Goal: Communication & Community: Answer question/provide support

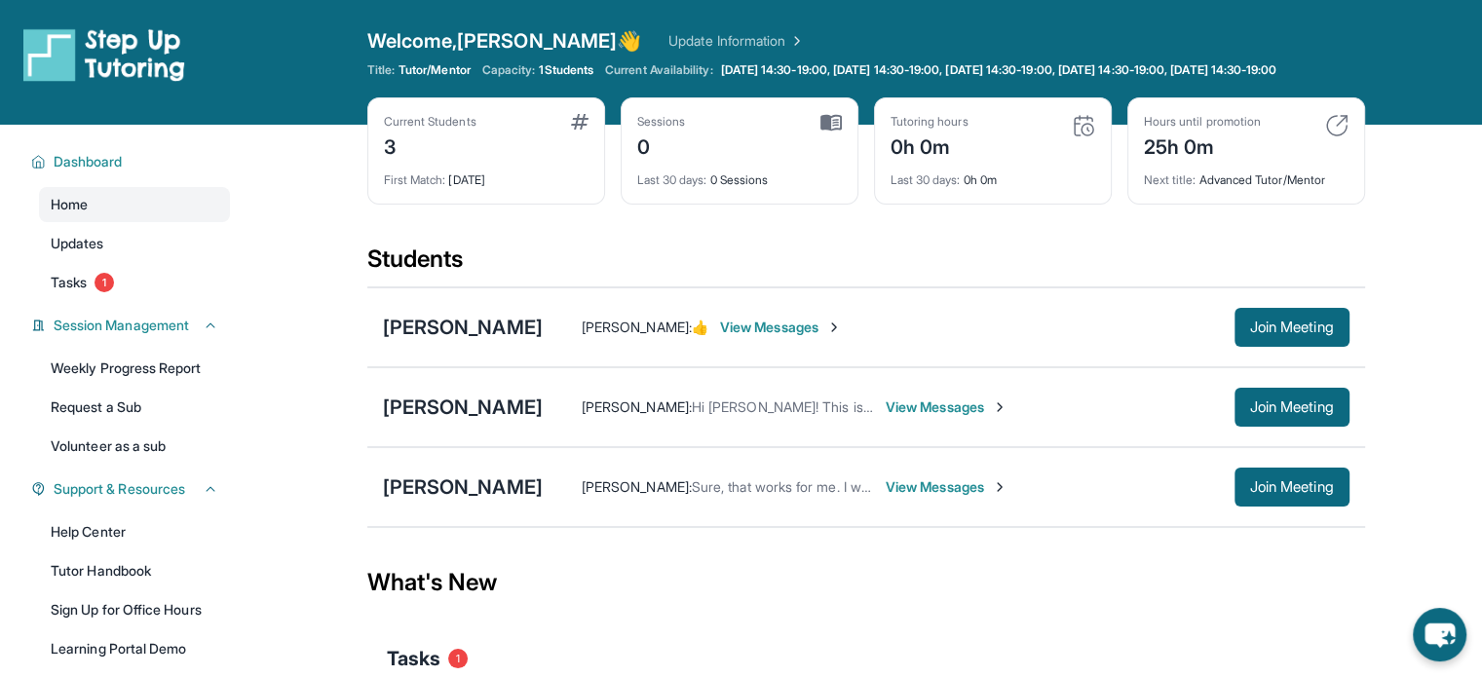
click at [939, 417] on span "View Messages" at bounding box center [946, 406] width 122 height 19
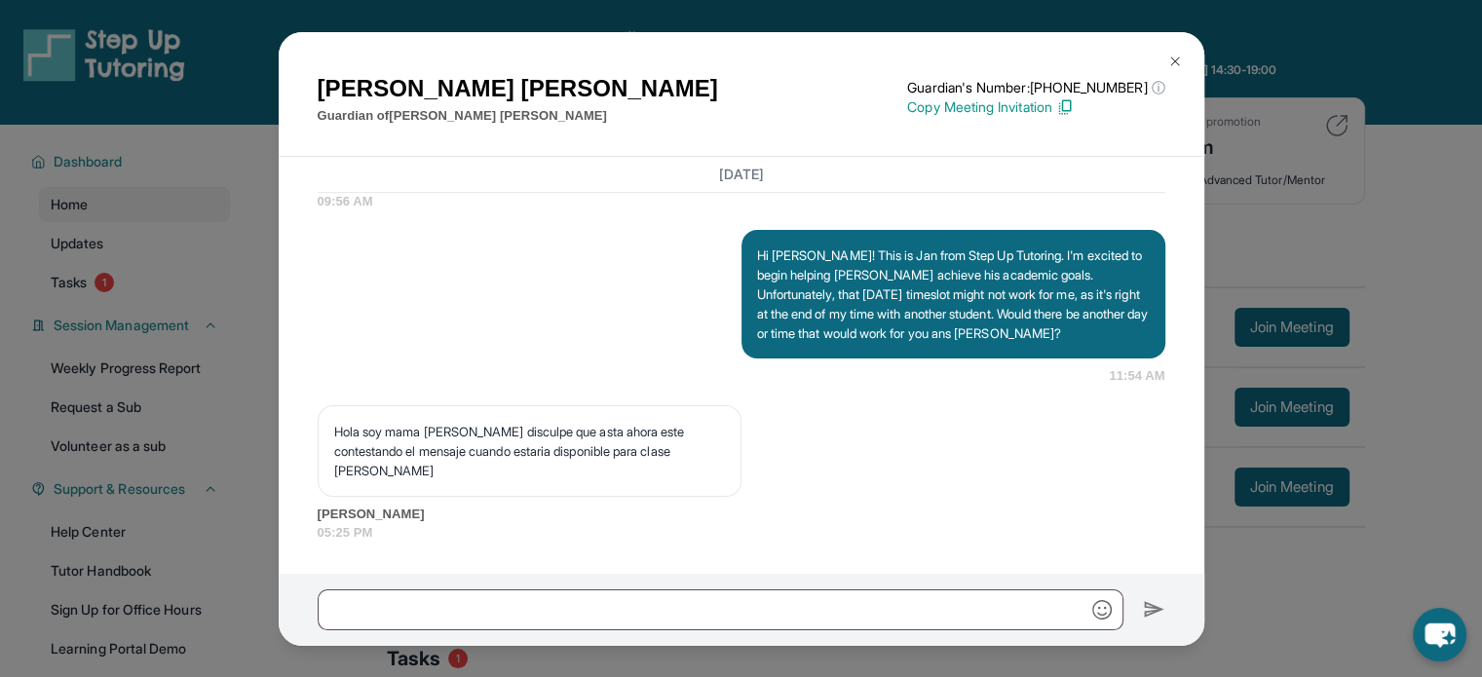
scroll to position [1442, 0]
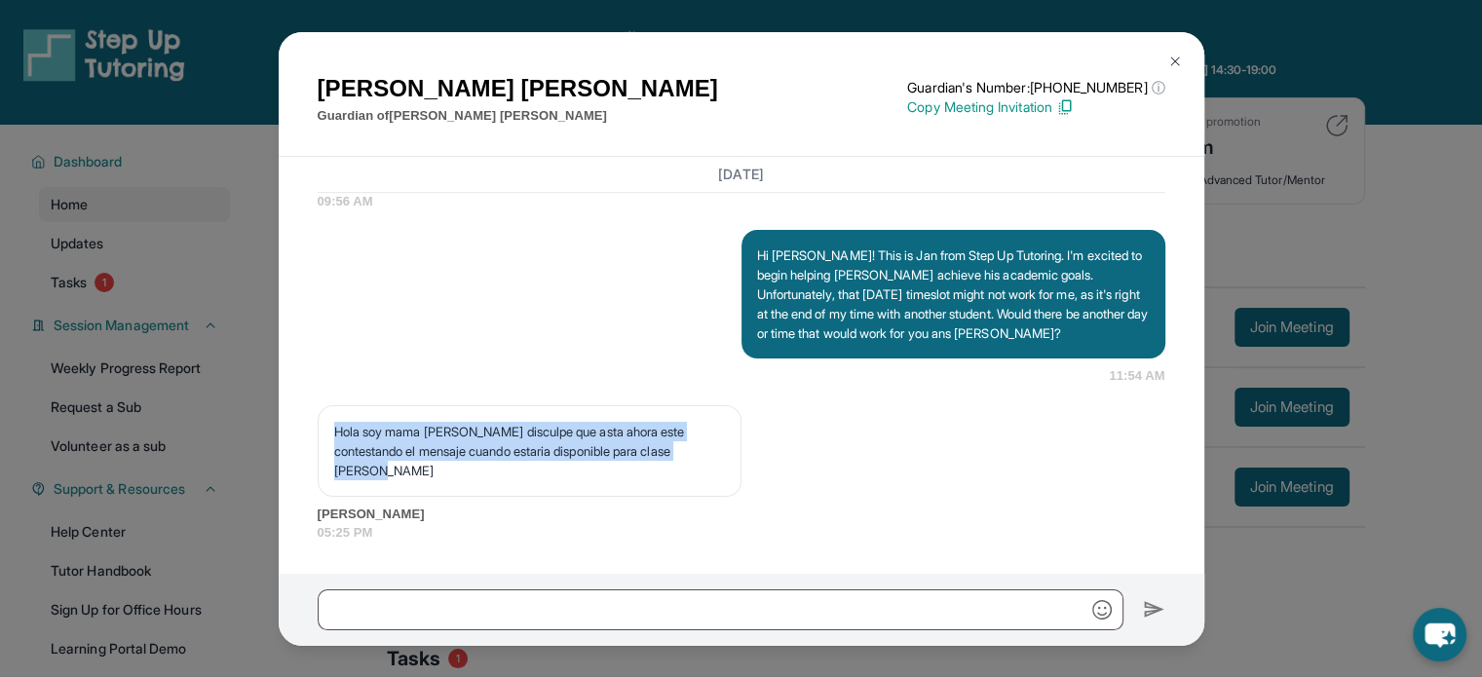
drag, startPoint x: 479, startPoint y: 469, endPoint x: 298, endPoint y: 412, distance: 190.1
click at [298, 412] on div "[DATE] <p>**New Step Up [PERSON_NAME] Chat**: Hi [PERSON_NAME]! This is the sta…" at bounding box center [741, 365] width 925 height 417
copy p "Hola soy mama [PERSON_NAME] disculpe que asta ahora este contestando el mensaje…"
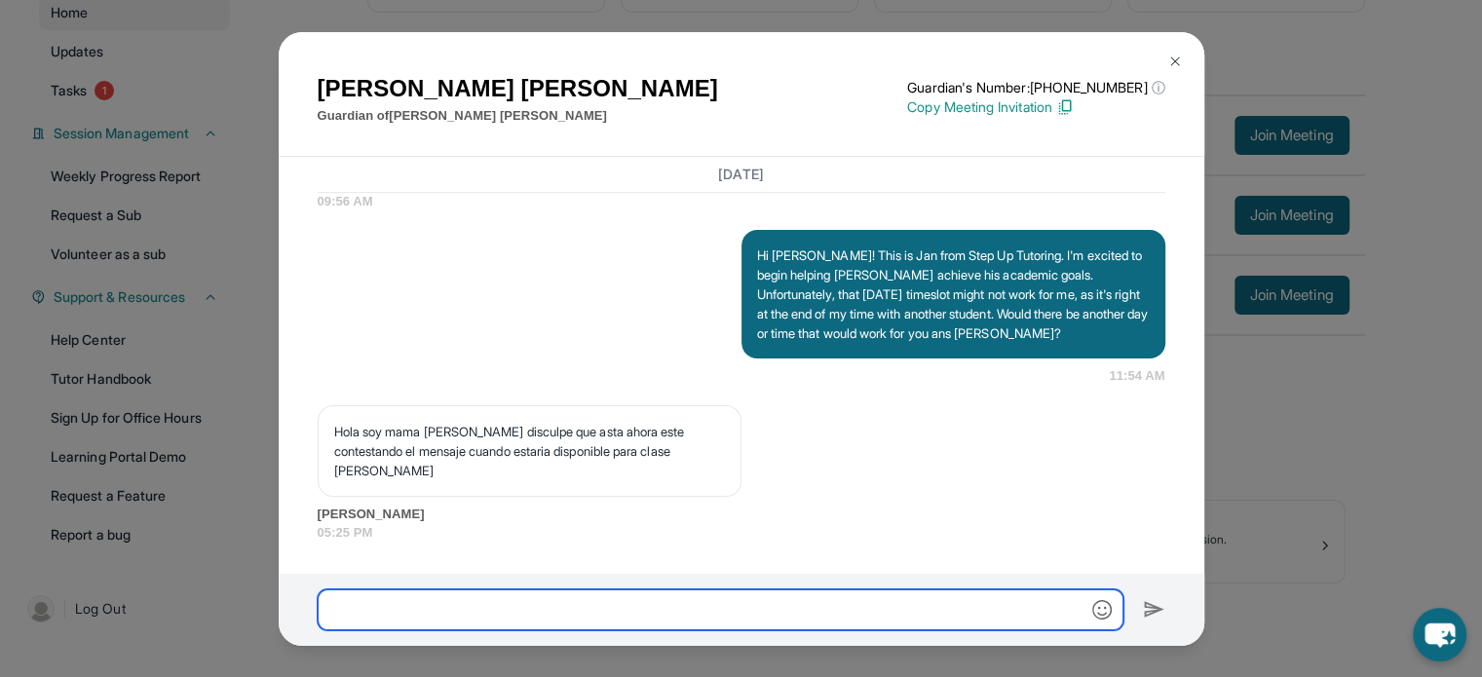
click at [802, 626] on input "text" at bounding box center [721, 609] width 806 height 41
click at [579, 621] on input "**********" at bounding box center [721, 609] width 806 height 41
type input "**********"
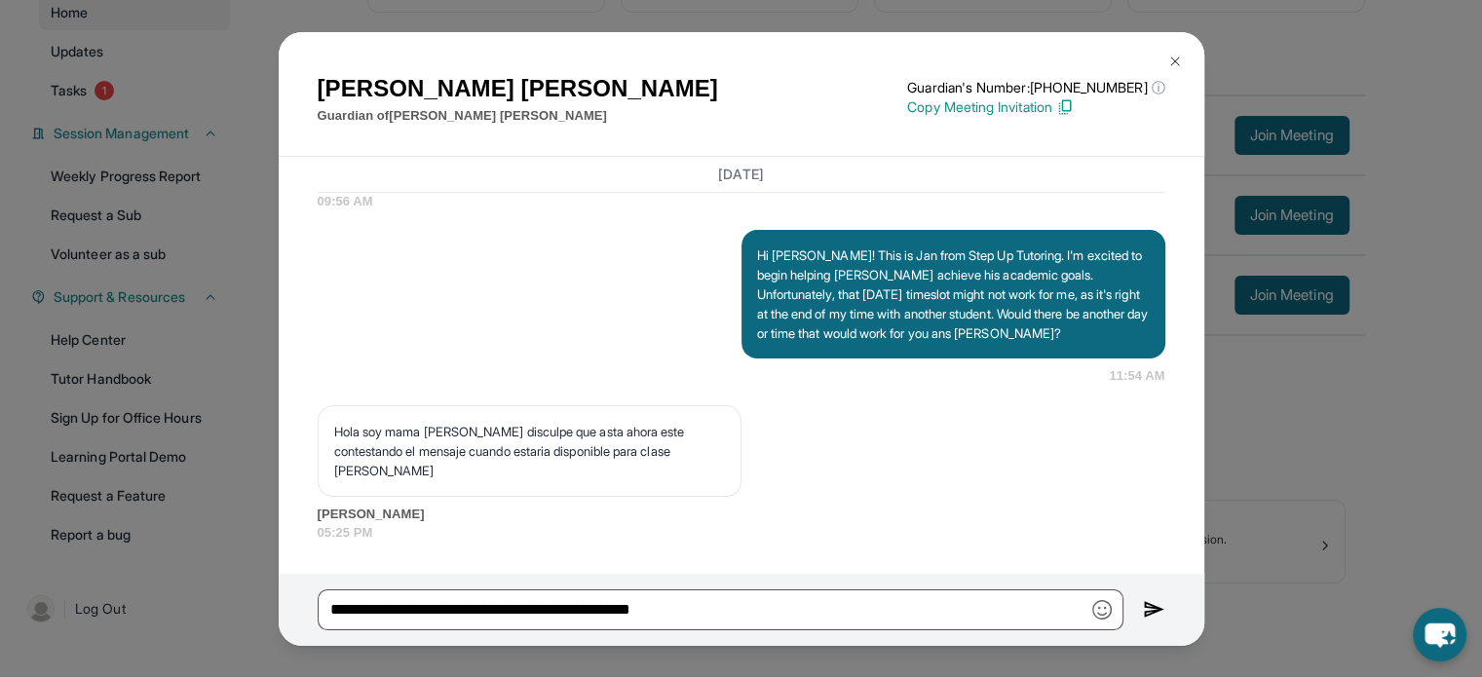
click at [1148, 598] on img at bounding box center [1154, 609] width 22 height 23
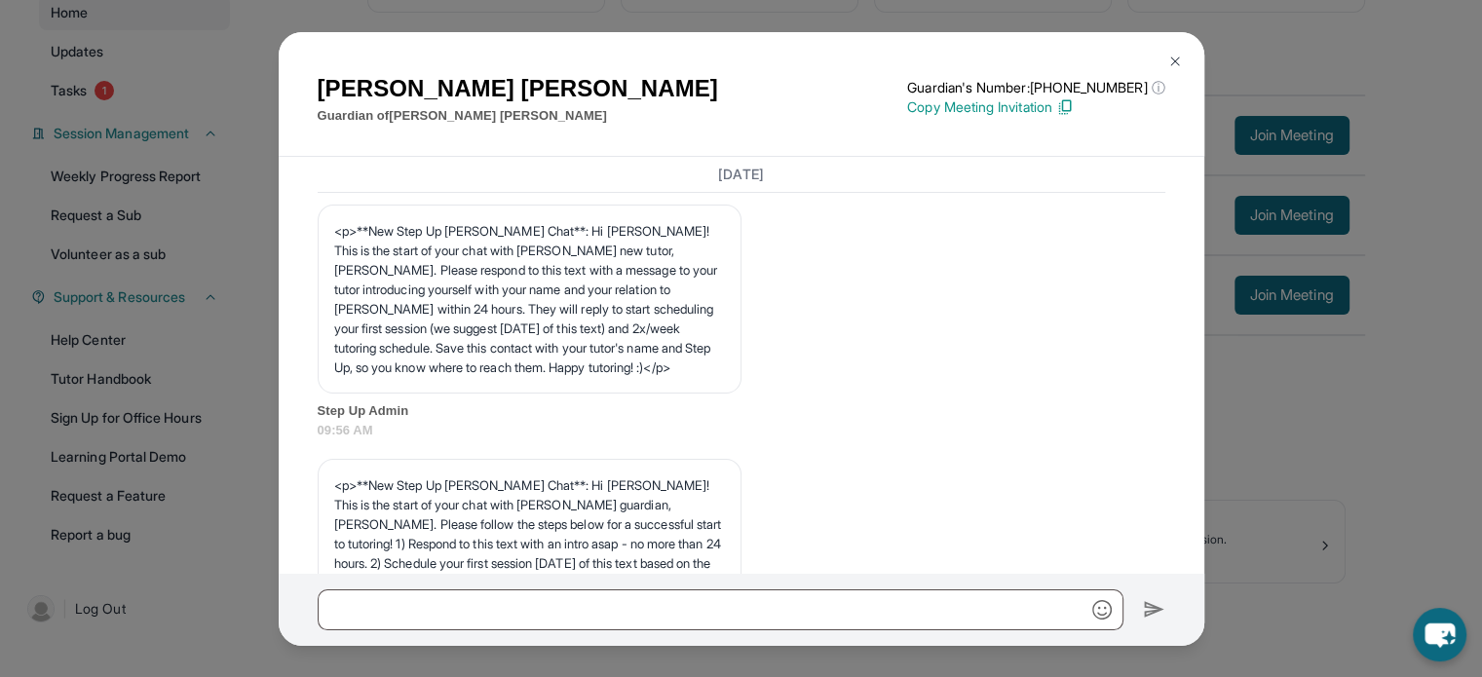
scroll to position [0, 0]
click at [1344, 442] on div "[PERSON_NAME] Guardian of [PERSON_NAME] Guardian's Number: [PHONE_NUMBER] ⓘ Thi…" at bounding box center [741, 338] width 1482 height 677
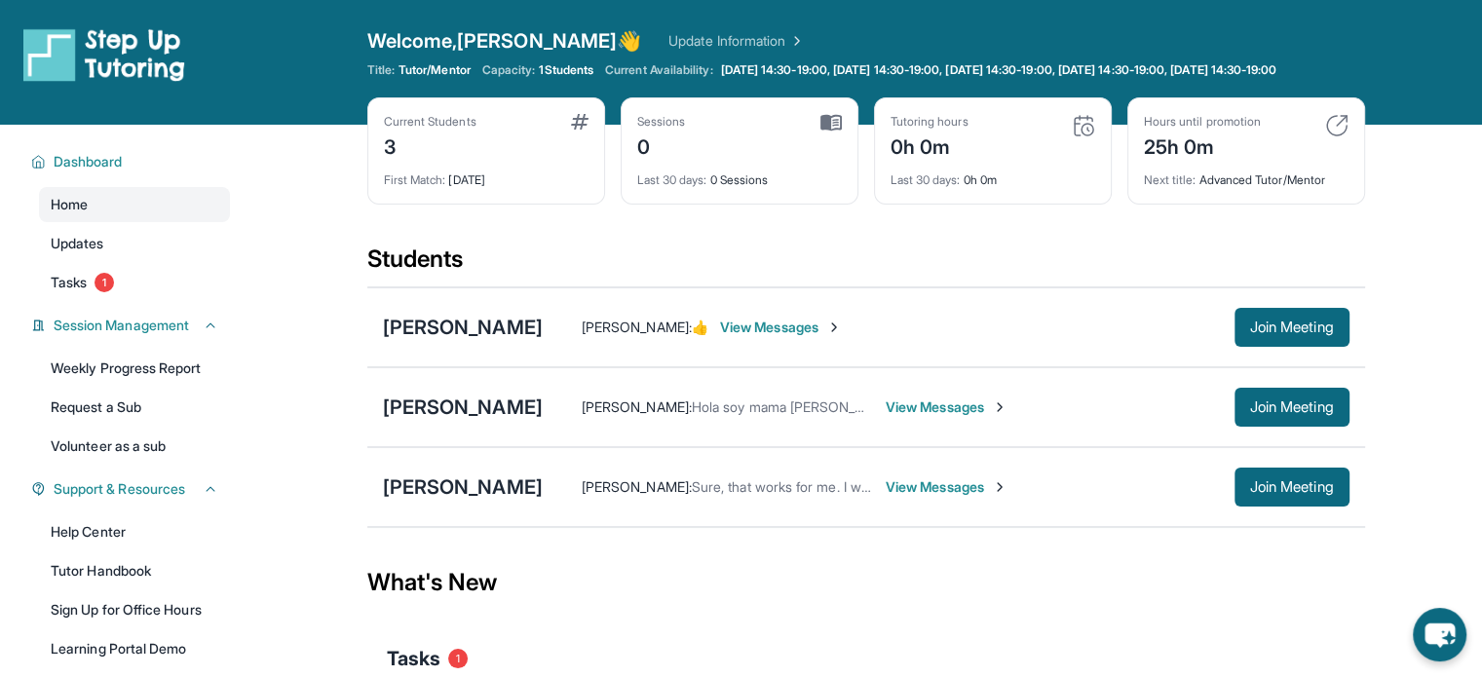
click at [947, 416] on span "View Messages" at bounding box center [946, 406] width 122 height 19
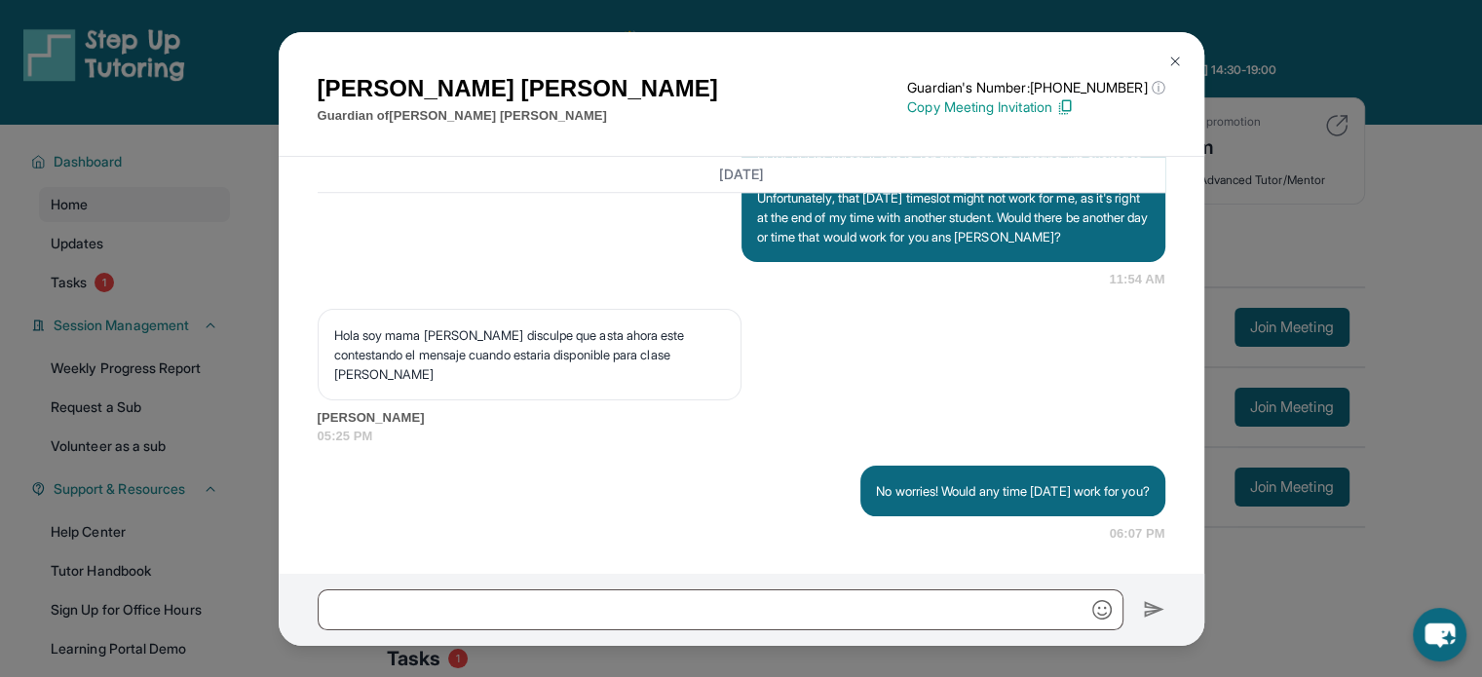
scroll to position [1539, 0]
click at [1387, 357] on div "[PERSON_NAME] Guardian of [PERSON_NAME] Guardian's Number: [PHONE_NUMBER] ⓘ Thi…" at bounding box center [741, 338] width 1482 height 677
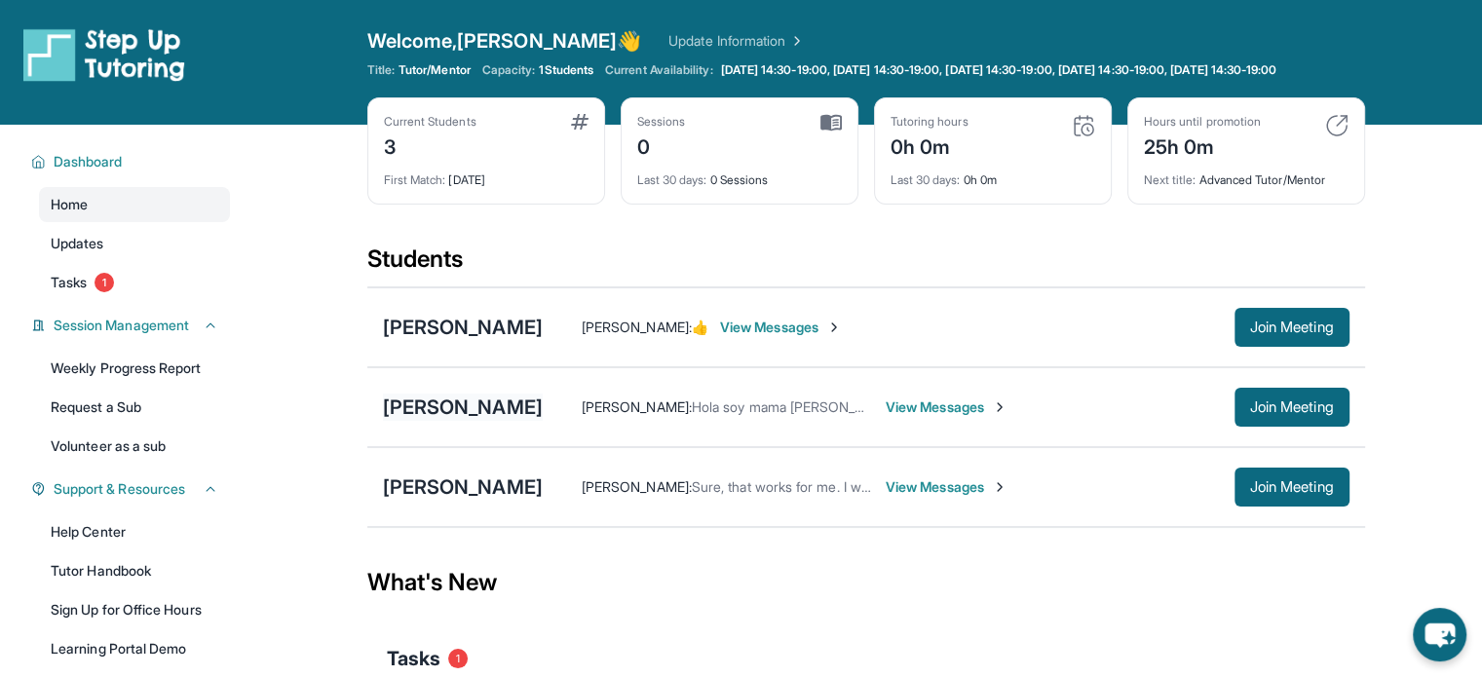
click at [474, 411] on div "[PERSON_NAME]" at bounding box center [463, 407] width 160 height 27
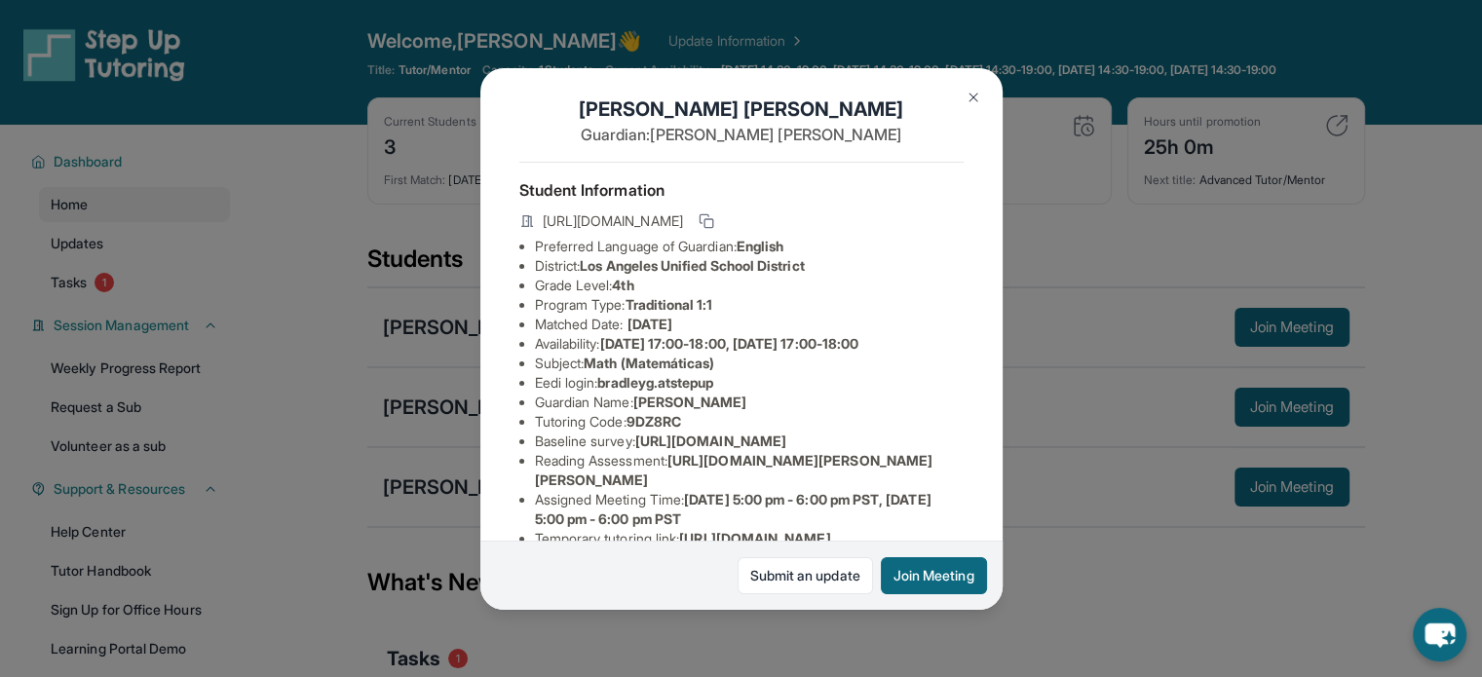
scroll to position [0, 0]
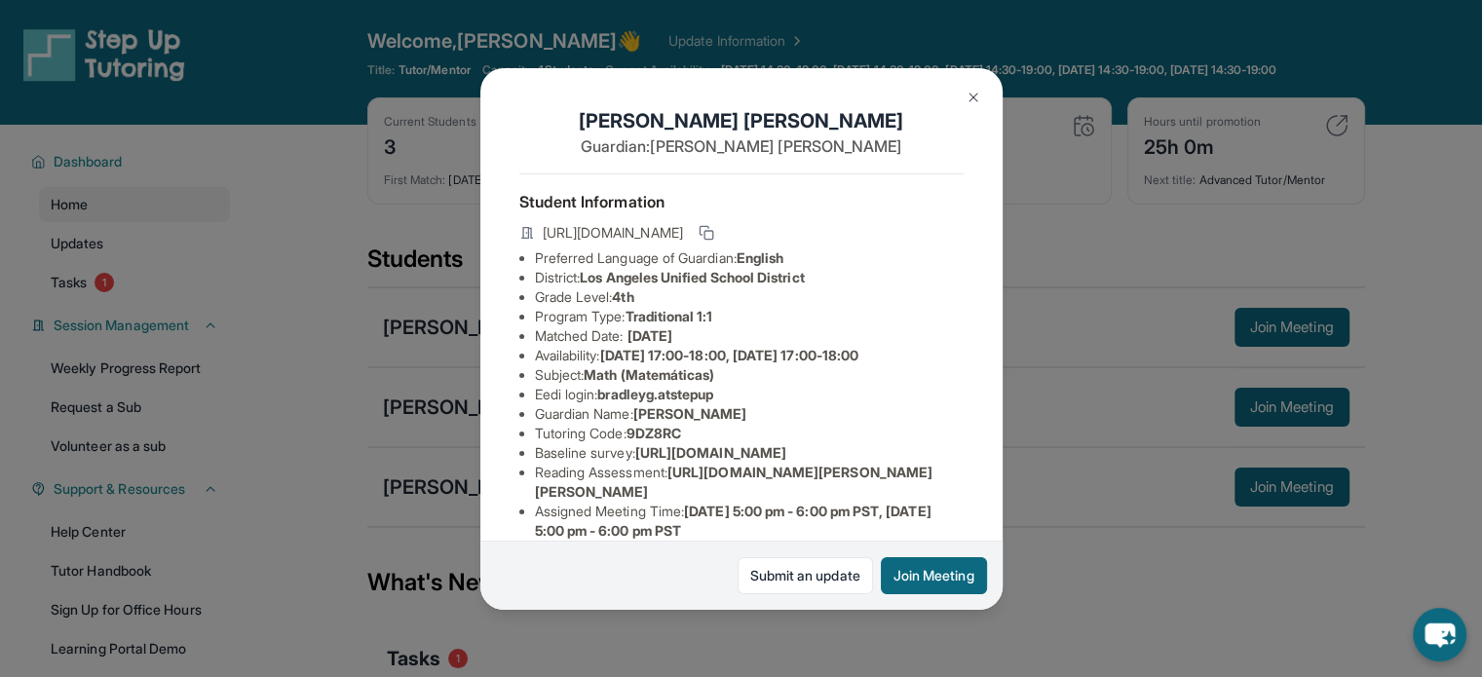
click at [1284, 517] on div "[PERSON_NAME] Guardian: [PERSON_NAME] Student Information [URL][DOMAIN_NAME] Pr…" at bounding box center [741, 338] width 1482 height 677
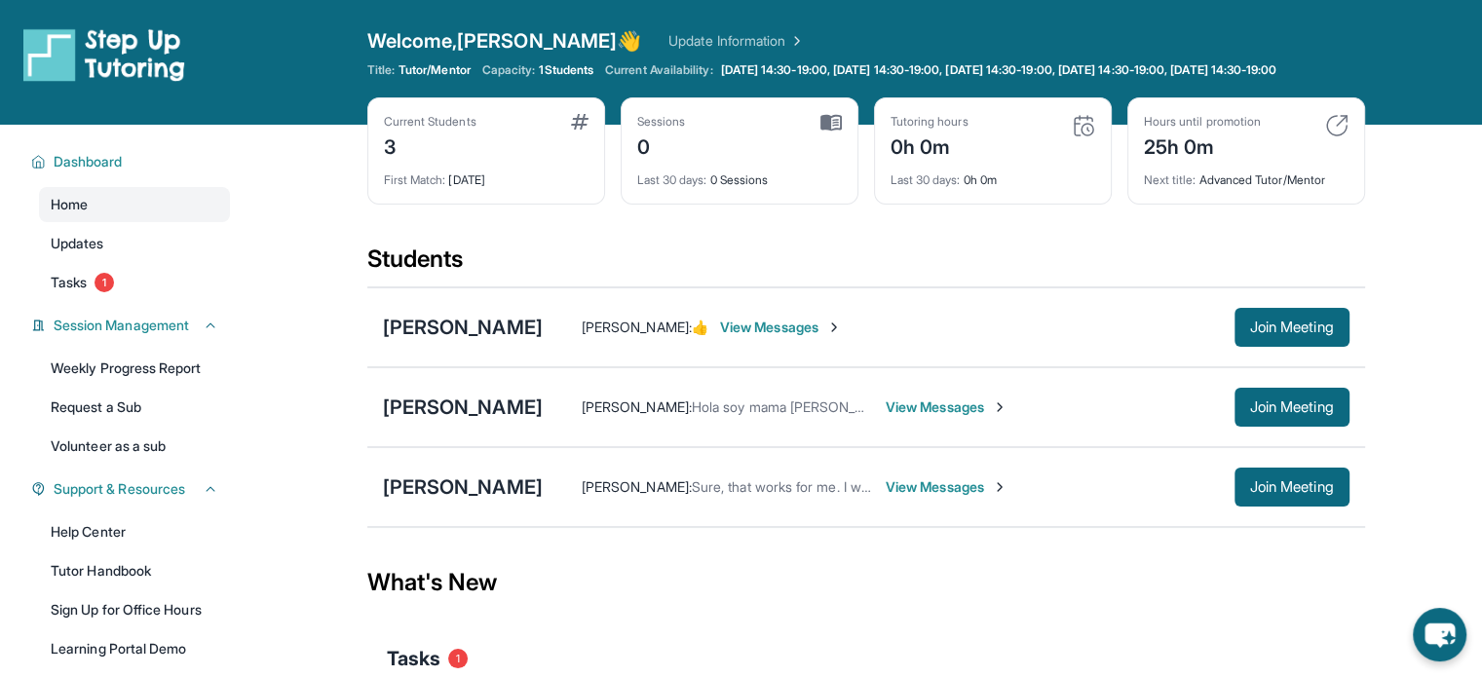
click at [705, 49] on link "Update Information" at bounding box center [736, 40] width 136 height 19
click at [142, 587] on link "Tutor Handbook" at bounding box center [134, 570] width 191 height 35
click at [955, 417] on span "View Messages" at bounding box center [946, 406] width 122 height 19
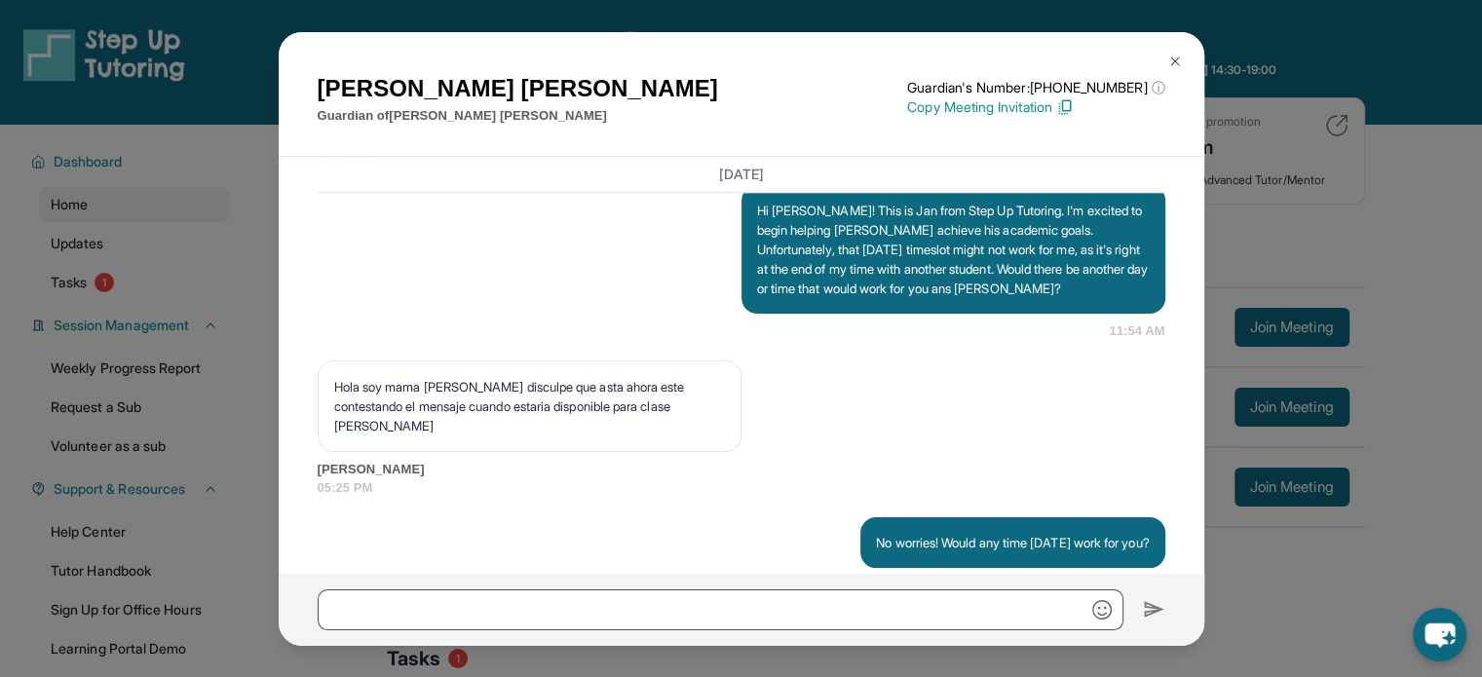
scroll to position [1539, 0]
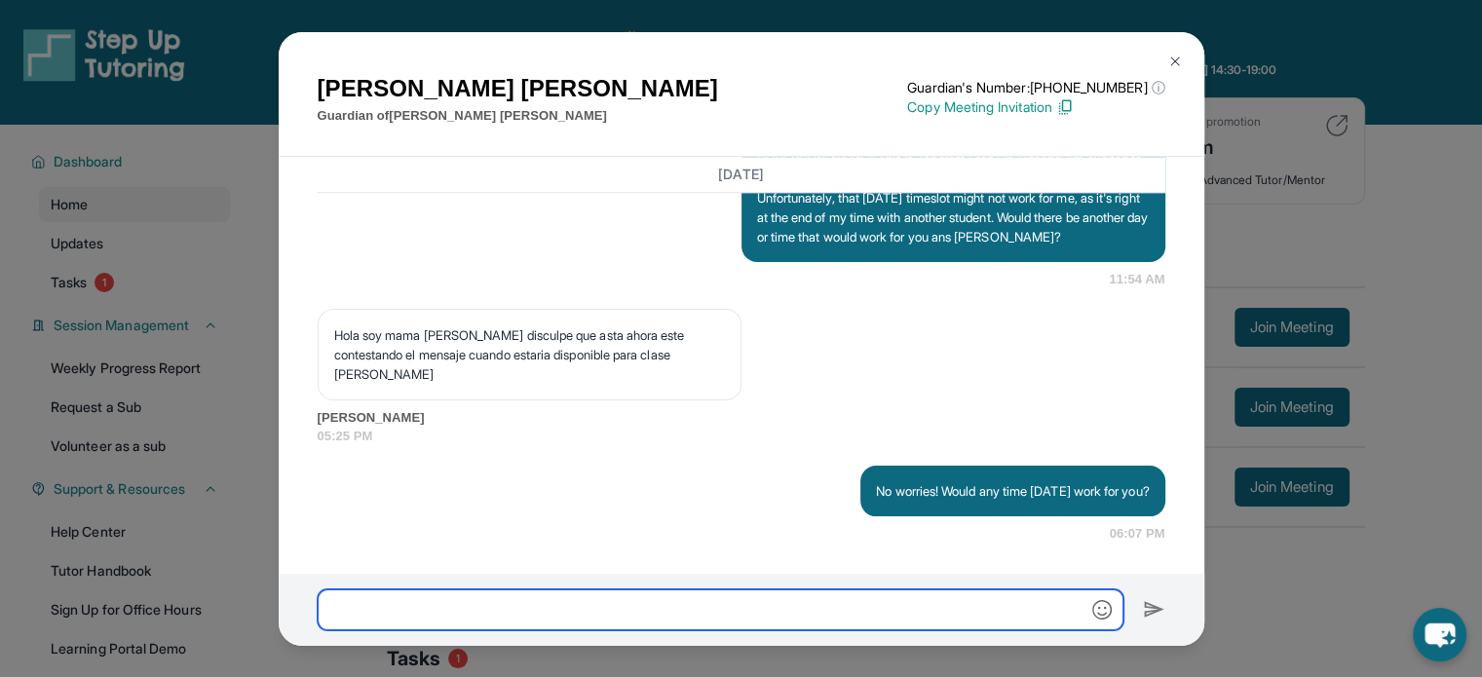
click at [943, 610] on input "text" at bounding box center [721, 609] width 806 height 41
click at [1339, 260] on div "[PERSON_NAME] Guardian of [PERSON_NAME] Guardian's Number: [PHONE_NUMBER] ⓘ Thi…" at bounding box center [741, 338] width 1482 height 677
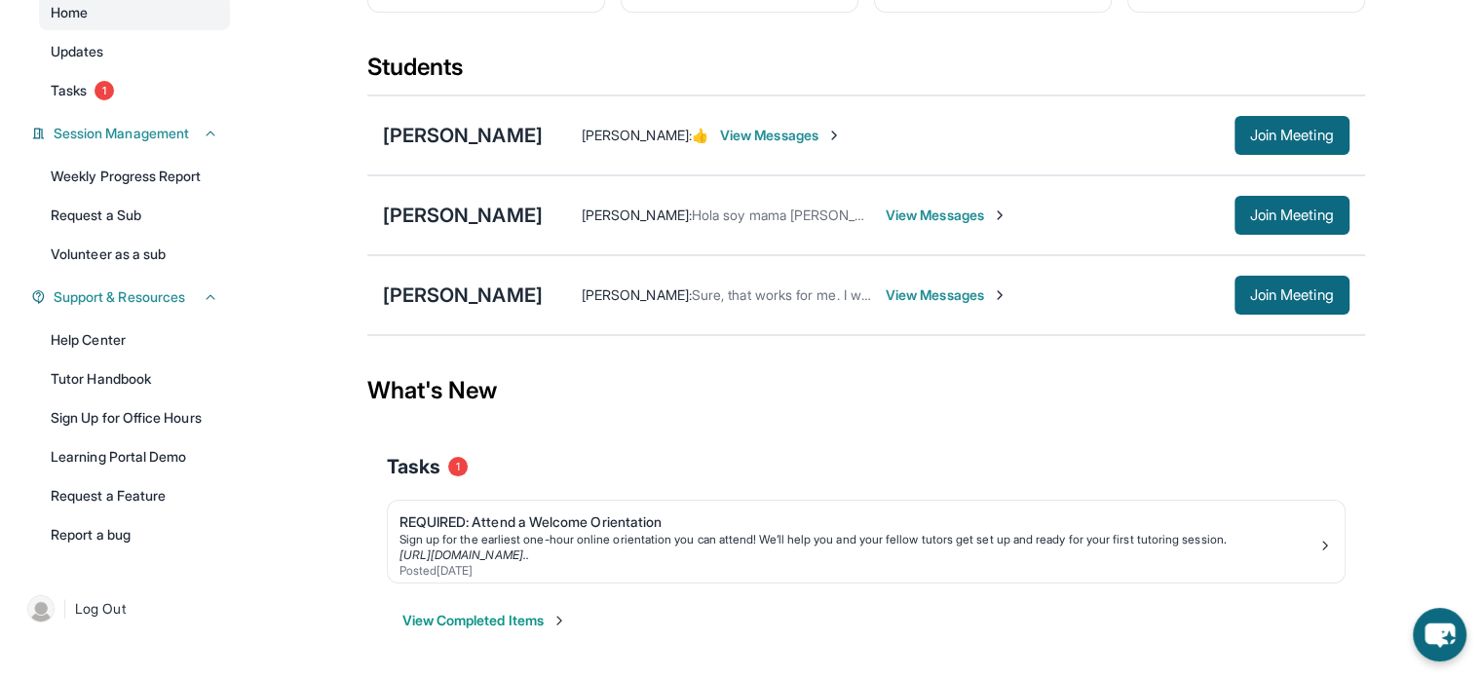
scroll to position [205, 0]
